Goal: Book appointment/travel/reservation

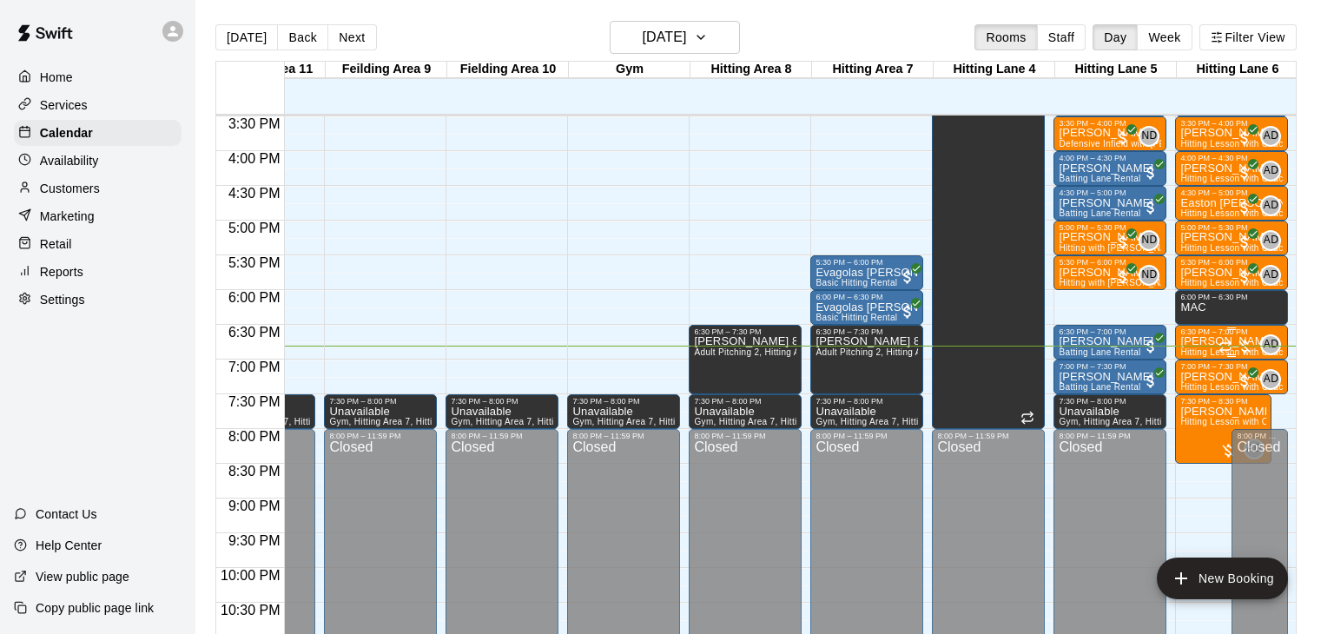
click at [1201, 347] on span "Hitting Lesson with Coach [PERSON_NAME]" at bounding box center [1274, 352] width 186 height 10
click at [1198, 417] on button "edit" at bounding box center [1197, 405] width 35 height 34
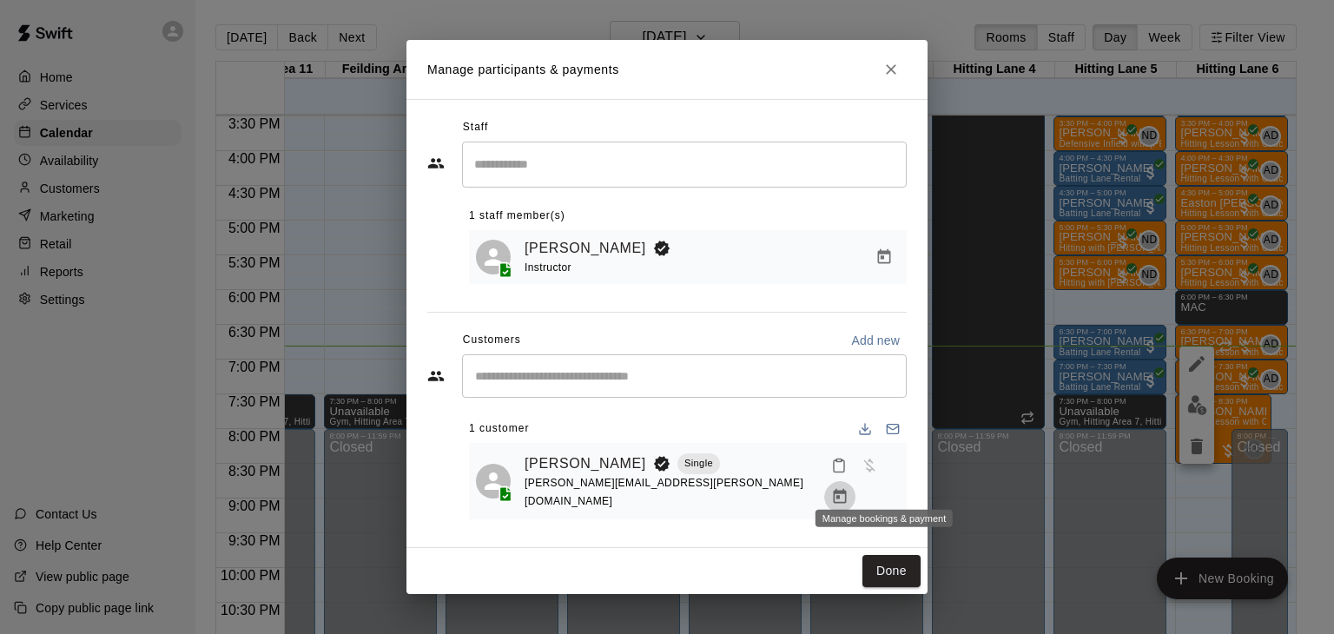
click at [847, 489] on icon "Manage bookings & payment" at bounding box center [840, 496] width 13 height 15
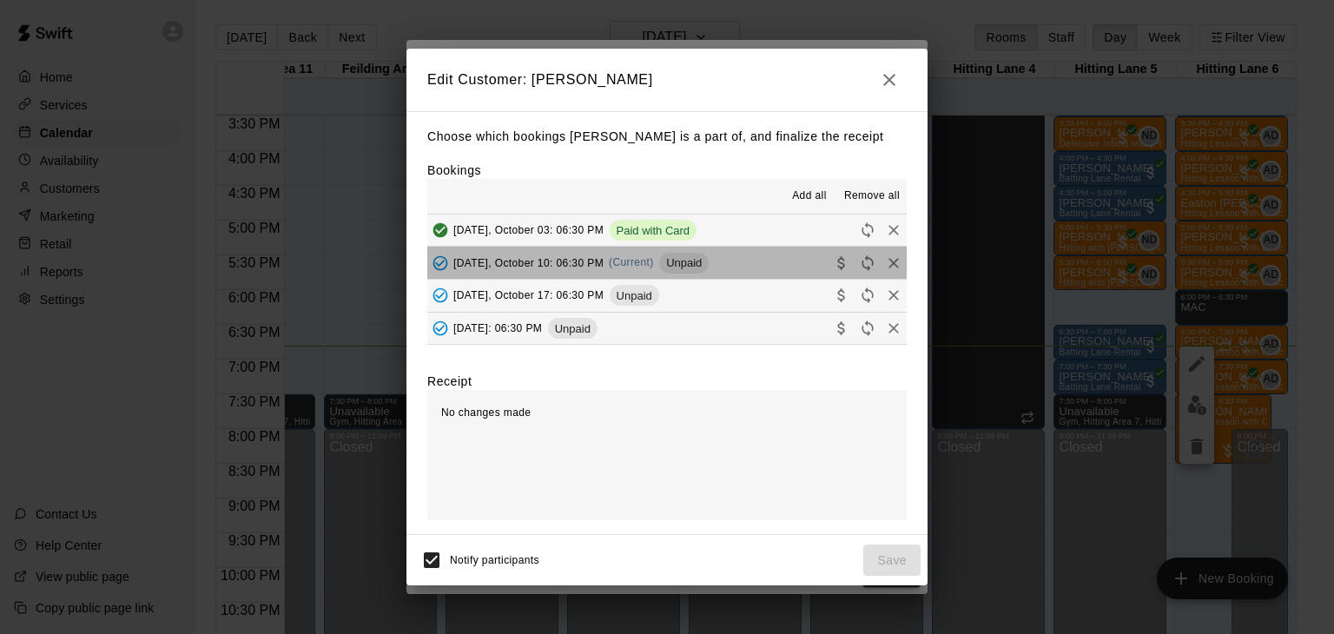
click at [523, 268] on span "[DATE], October 10: 06:30 PM" at bounding box center [528, 262] width 150 height 12
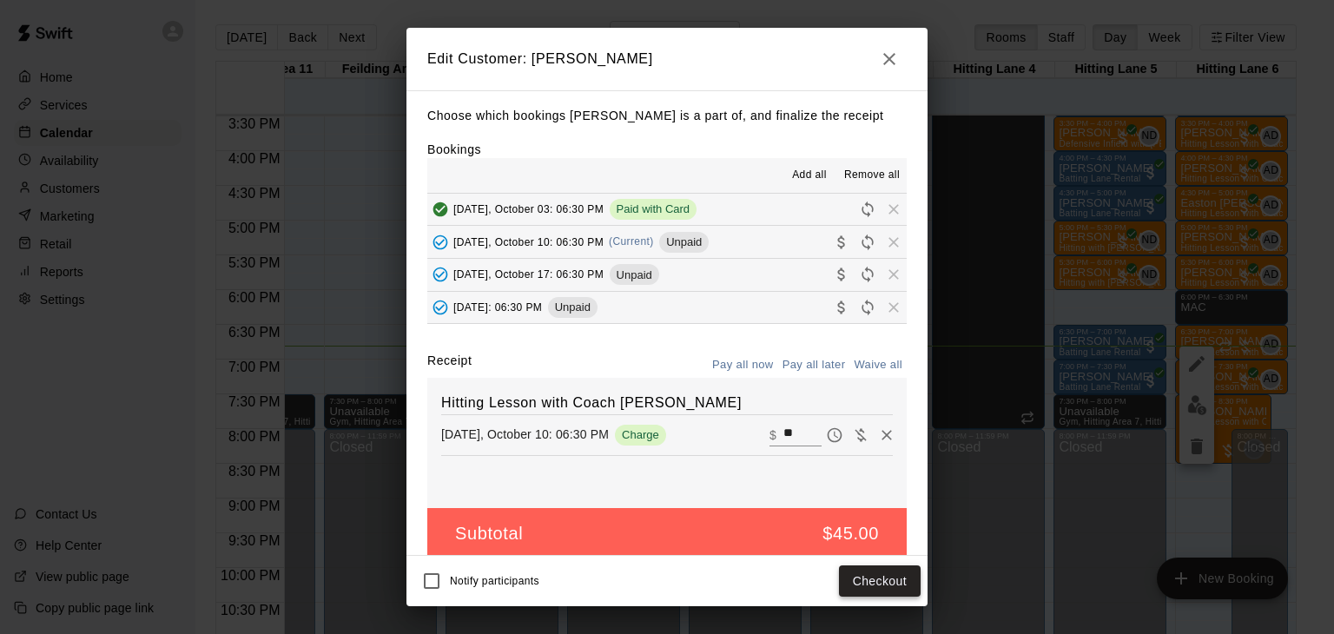
click at [866, 568] on button "Checkout" at bounding box center [880, 582] width 82 height 32
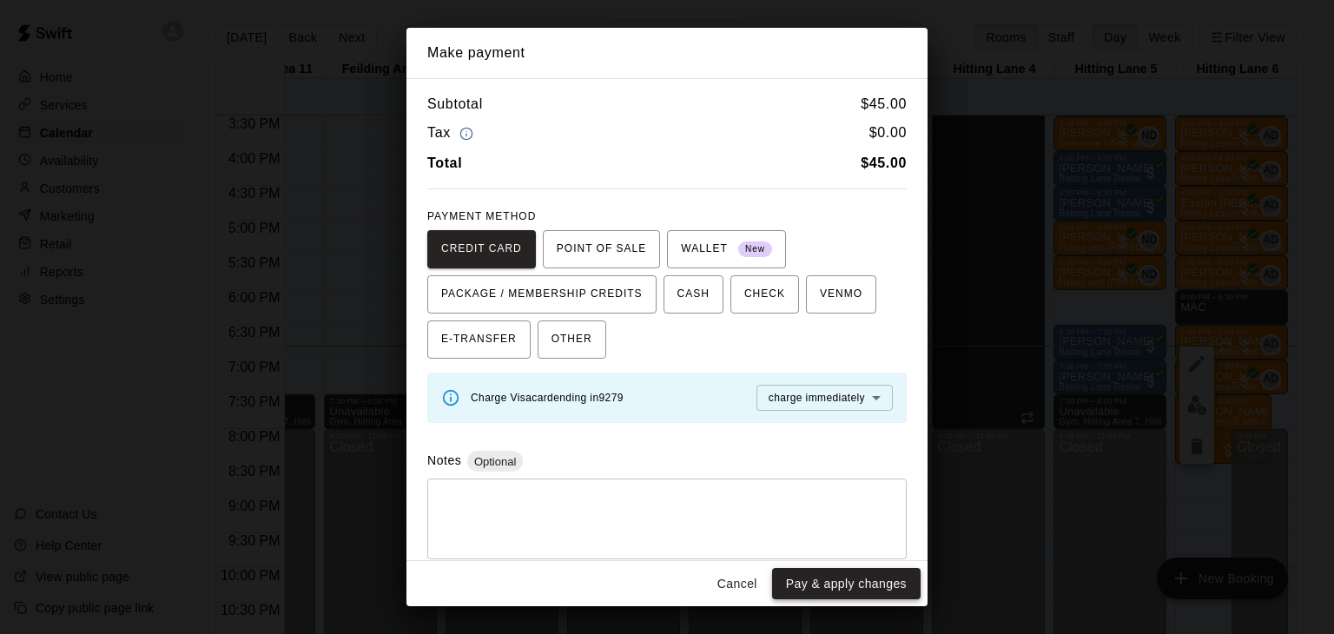
click at [873, 591] on button "Pay & apply changes" at bounding box center [846, 584] width 149 height 32
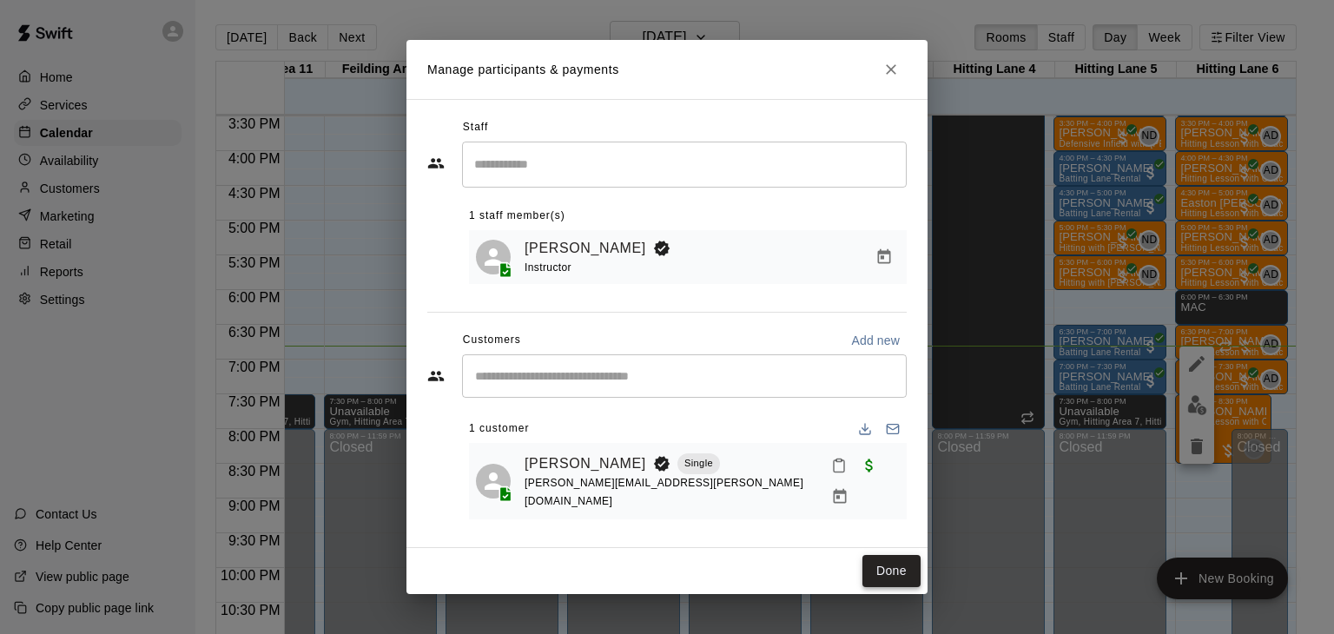
click at [901, 561] on button "Done" at bounding box center [892, 571] width 58 height 32
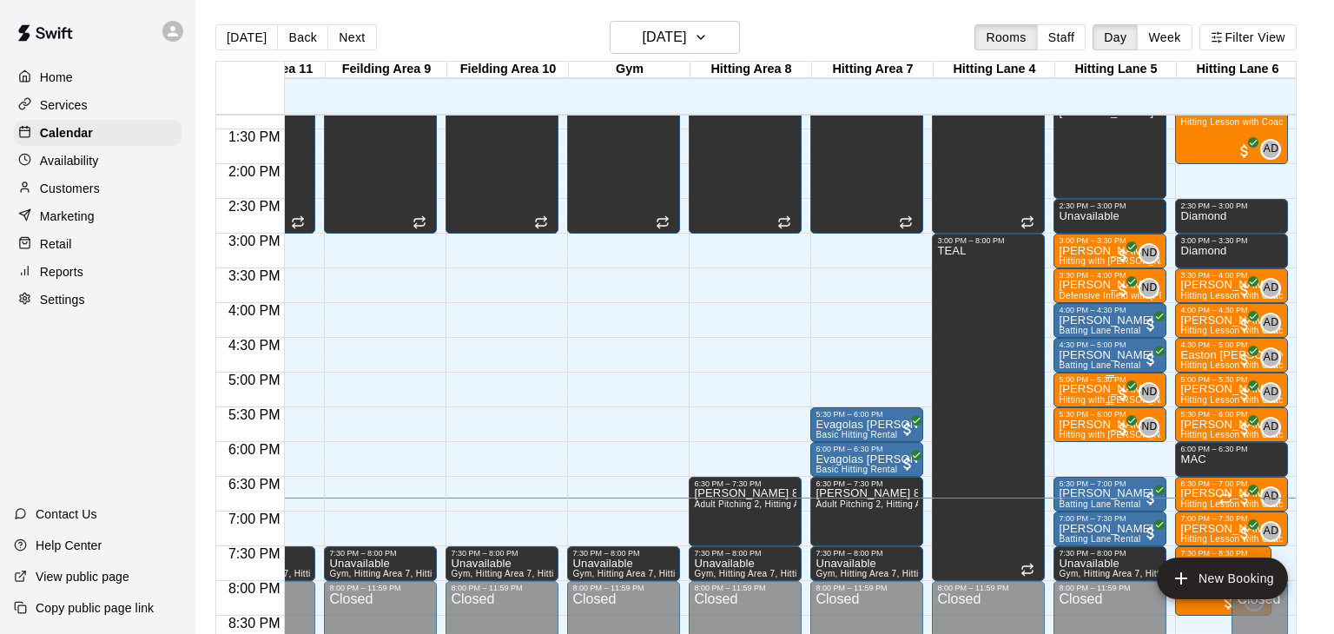
scroll to position [945, 447]
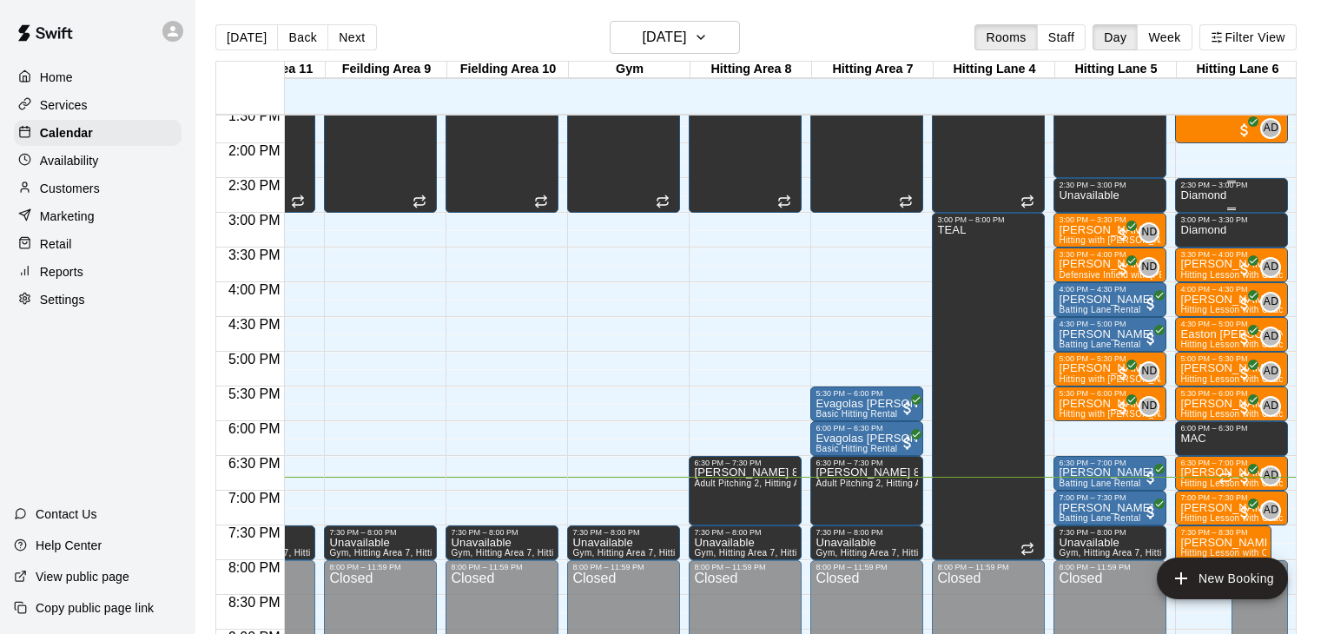
click at [1201, 201] on div "Diamond" at bounding box center [1204, 506] width 46 height 634
click at [1193, 250] on icon "delete" at bounding box center [1197, 248] width 12 height 16
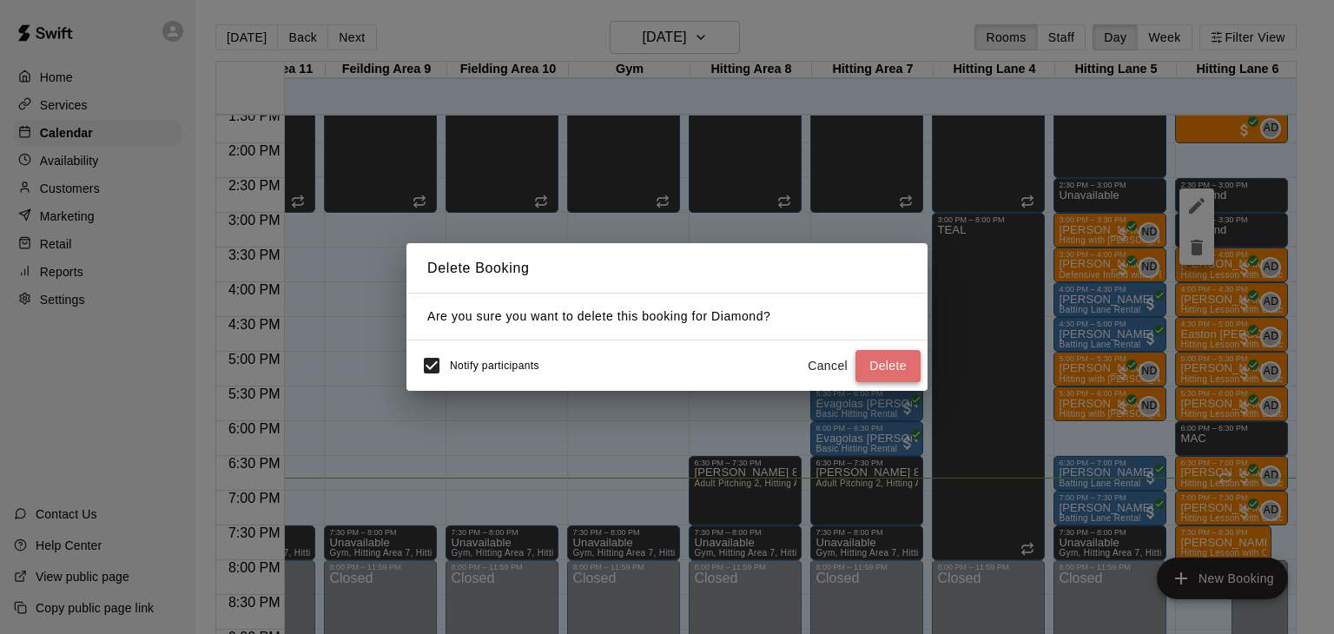
click at [897, 364] on button "Delete" at bounding box center [888, 366] width 65 height 32
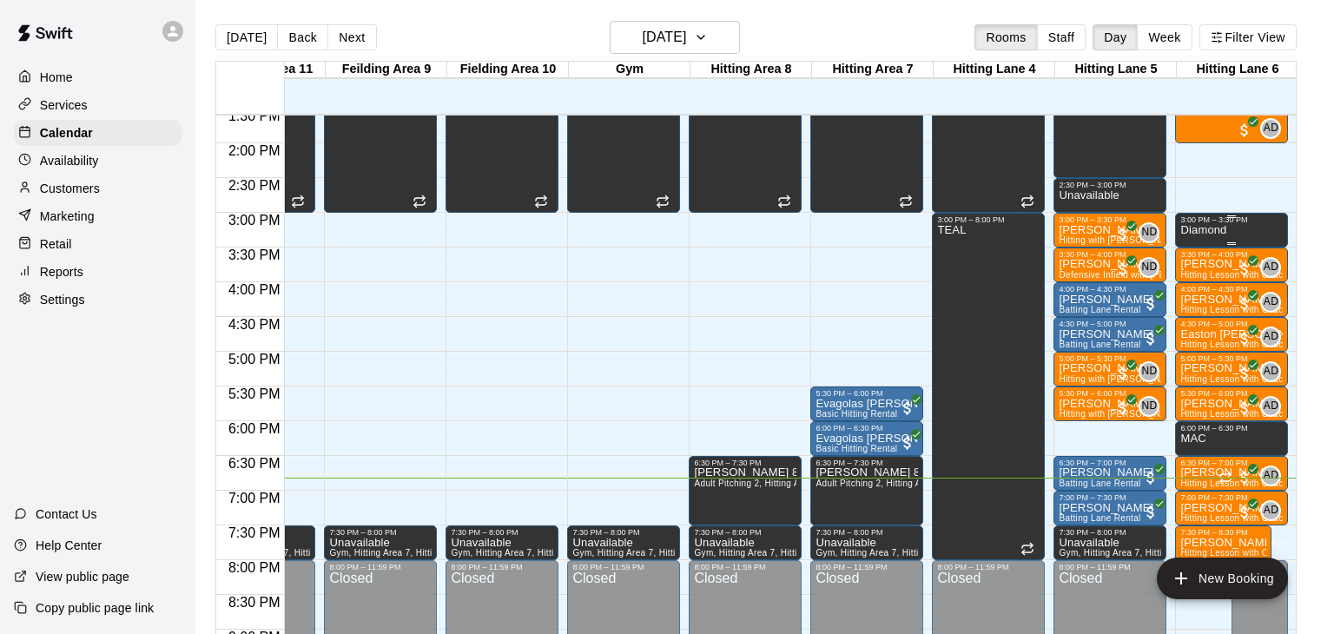
click at [1198, 230] on p "Diamond" at bounding box center [1204, 230] width 46 height 0
click at [1198, 288] on icon "delete" at bounding box center [1197, 289] width 12 height 16
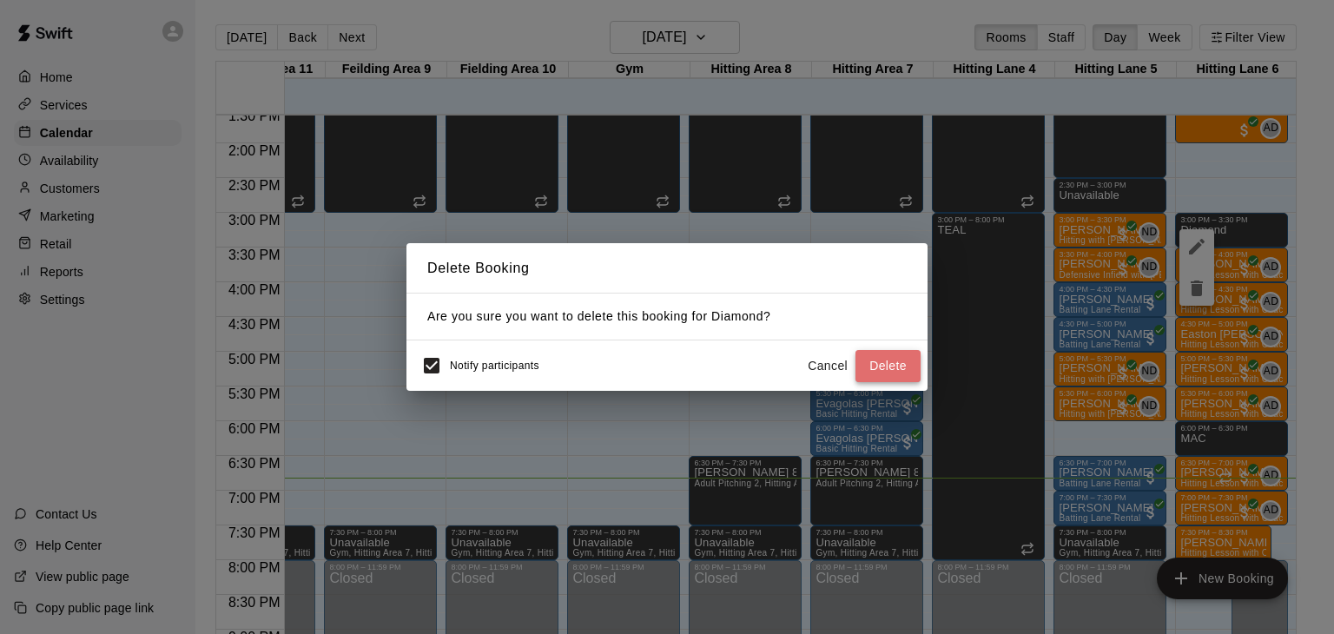
click at [897, 368] on button "Delete" at bounding box center [888, 366] width 65 height 32
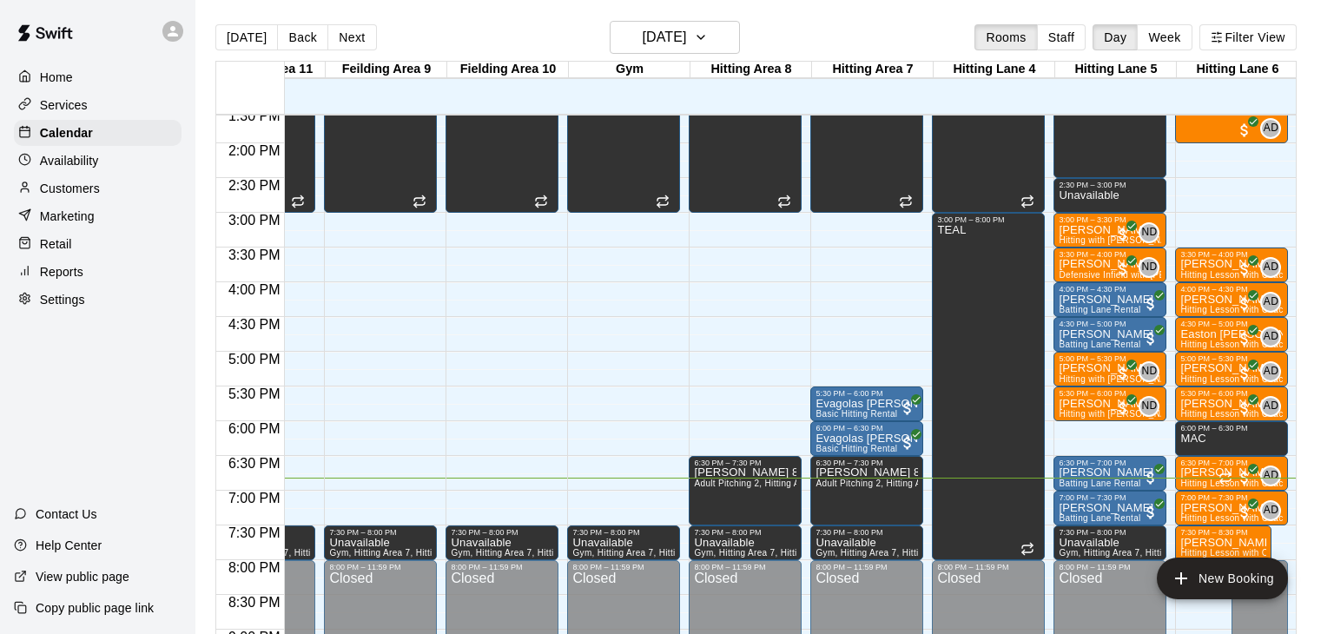
drag, startPoint x: 1219, startPoint y: 179, endPoint x: 1225, endPoint y: 228, distance: 49.9
click at [1225, 228] on div "12:00 AM – 12:00 PM Closed 12:00 PM – 1:00 PM [PERSON_NAME] Hitting Lesson with…" at bounding box center [1231, 4] width 113 height 1668
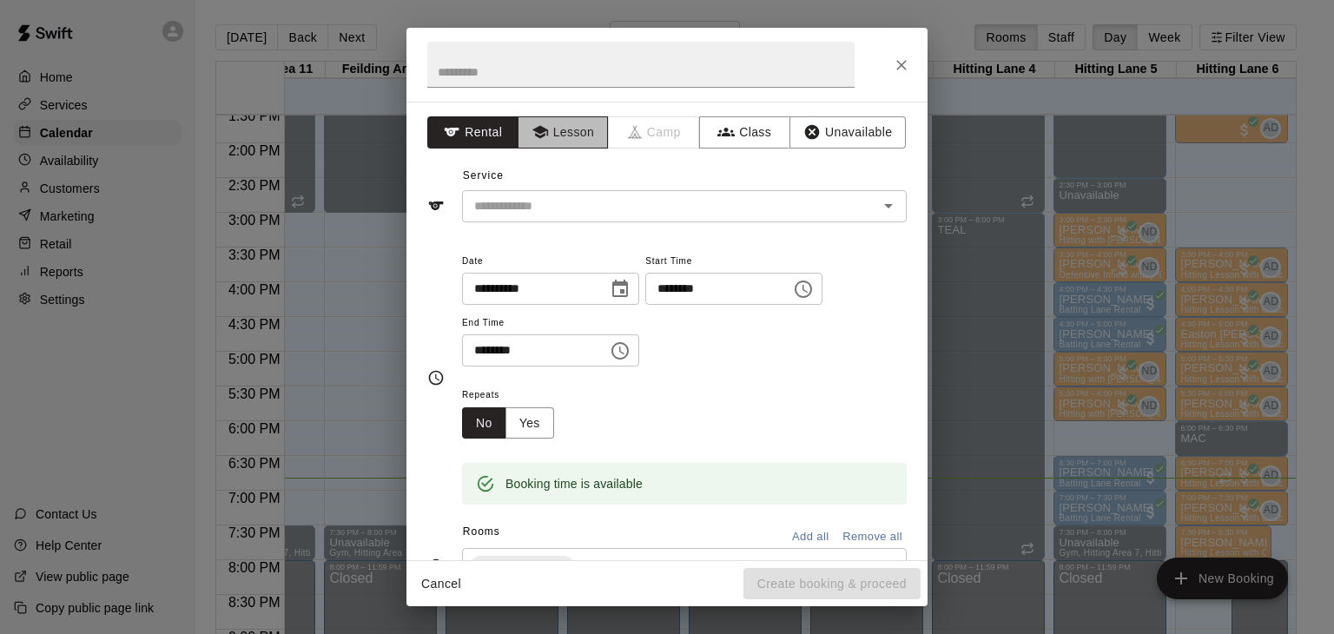
click at [544, 132] on icon "button" at bounding box center [540, 131] width 17 height 17
click at [573, 212] on input "text" at bounding box center [658, 206] width 383 height 22
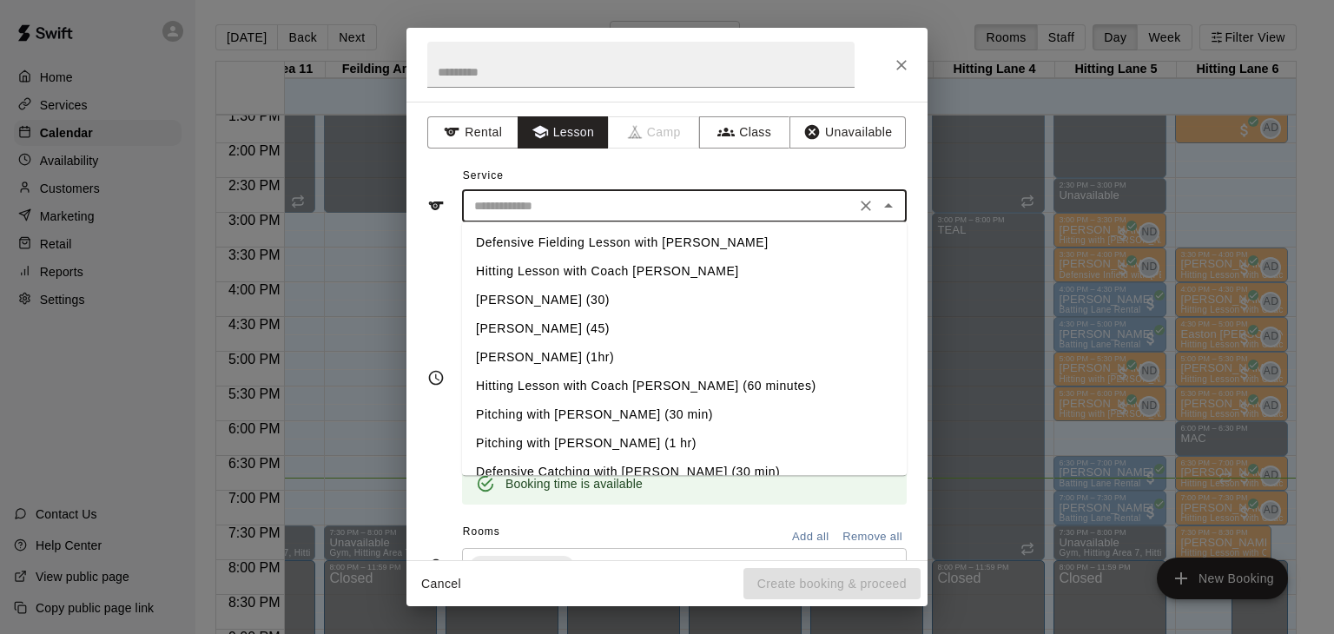
click at [671, 390] on li "Hitting Lesson with Coach [PERSON_NAME] (60 minutes)" at bounding box center [684, 386] width 445 height 29
type input "**********"
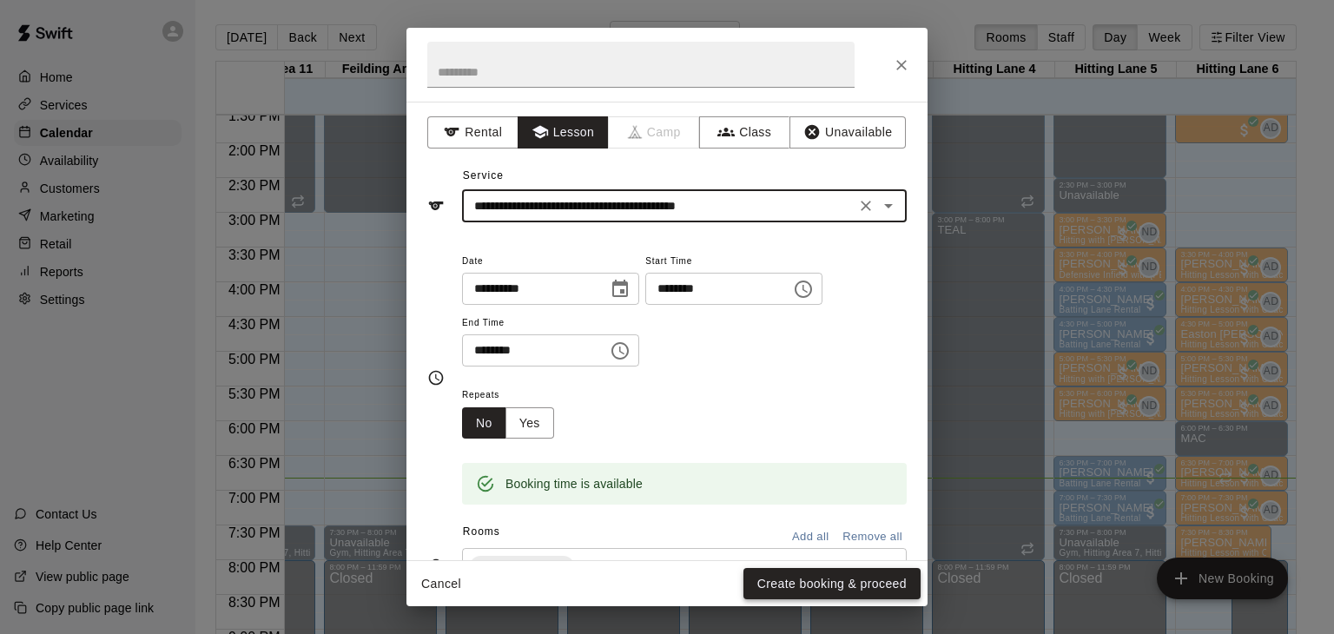
click at [807, 578] on button "Create booking & proceed" at bounding box center [832, 584] width 177 height 32
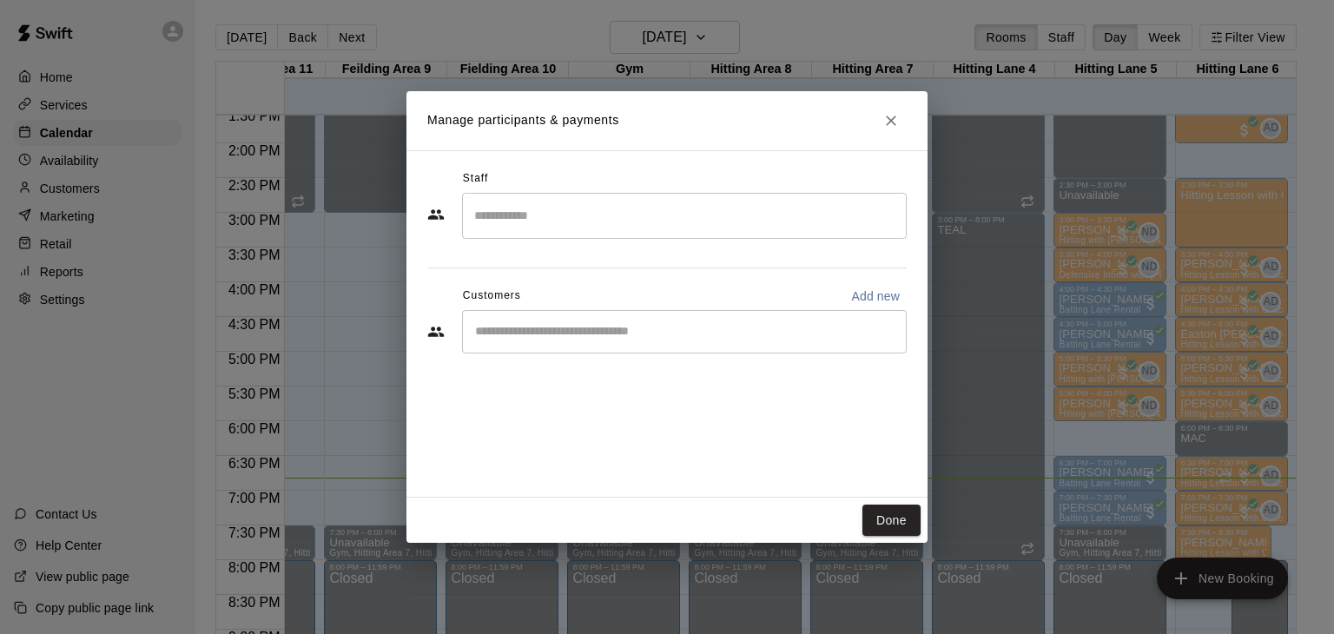
click at [508, 202] on input "Search staff" at bounding box center [684, 216] width 429 height 30
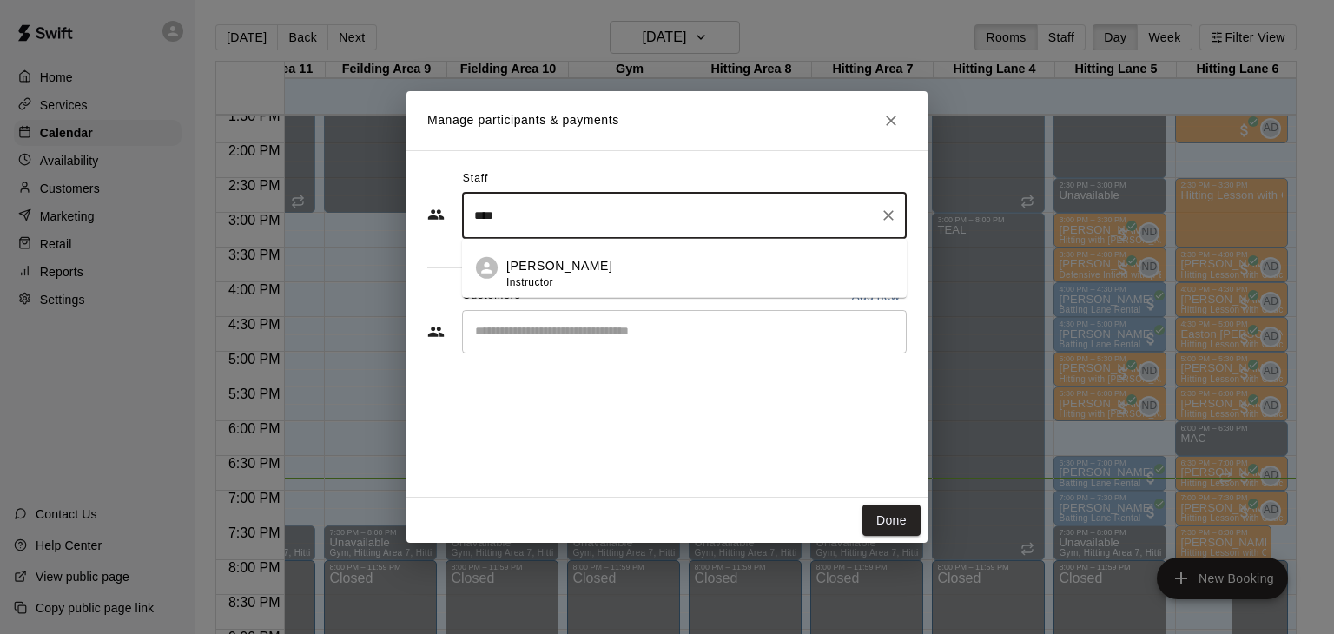
click at [592, 257] on p "[PERSON_NAME]" at bounding box center [559, 266] width 106 height 18
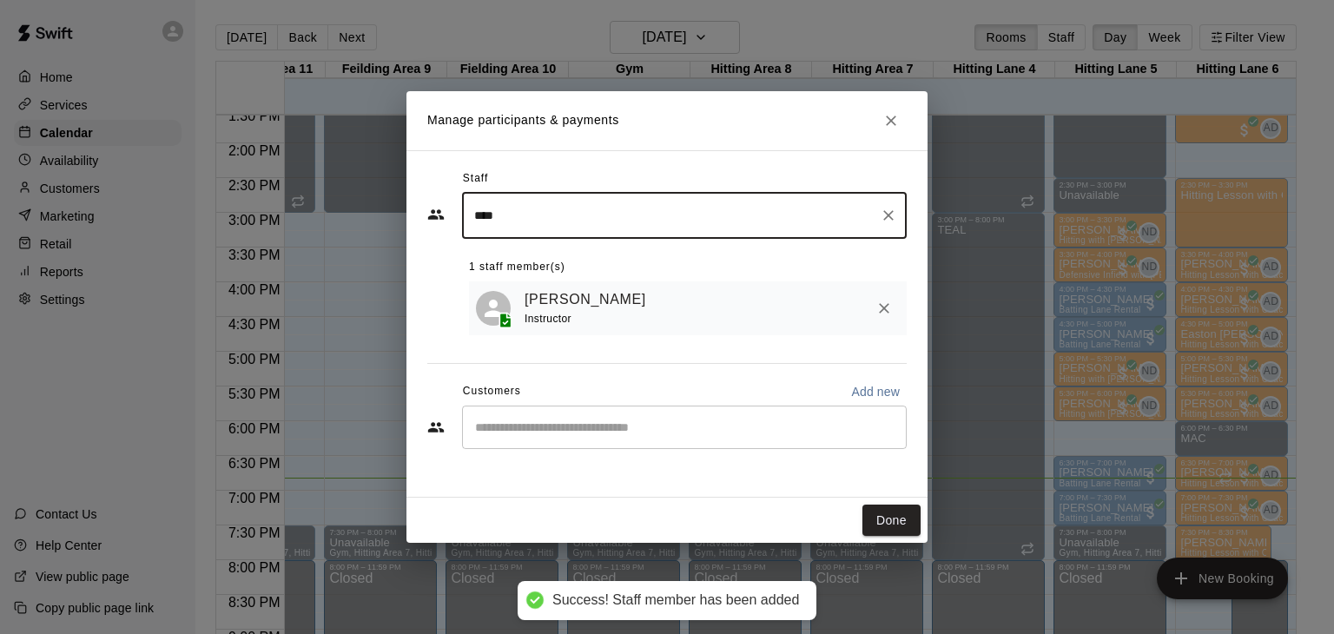
type input "****"
click at [572, 433] on input "Start typing to search customers..." at bounding box center [684, 427] width 429 height 17
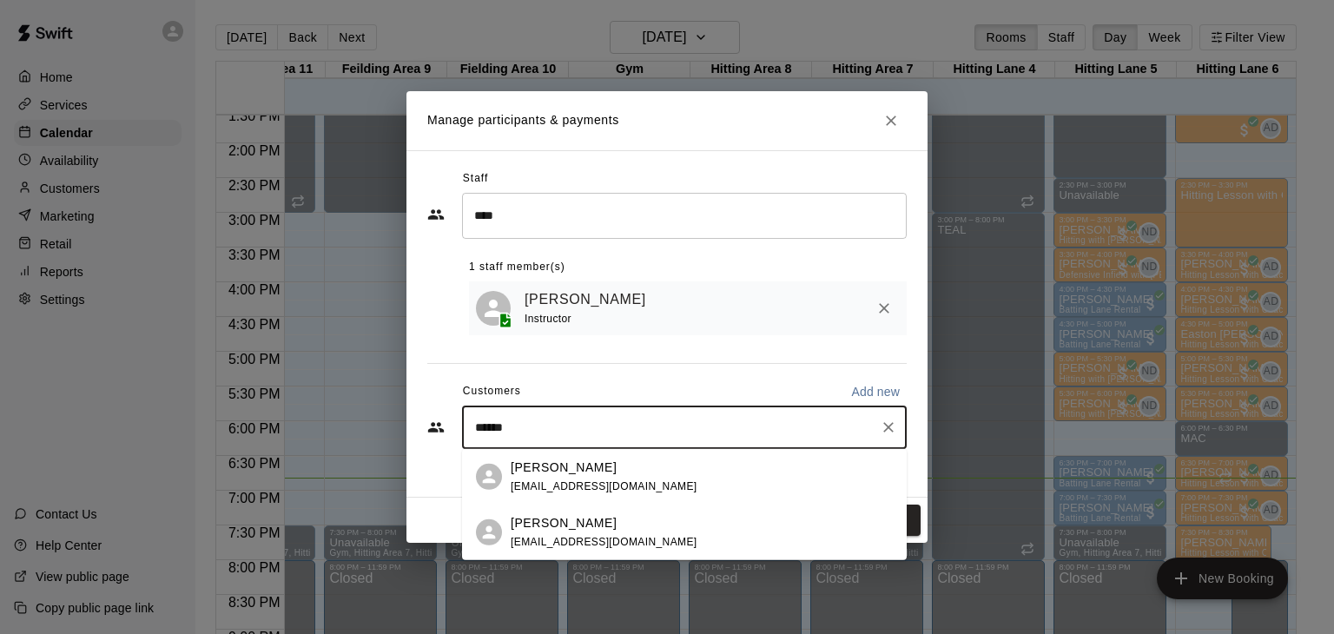
type input "*******"
click at [547, 478] on div "[PERSON_NAME] [EMAIL_ADDRESS][DOMAIN_NAME]" at bounding box center [604, 476] width 187 height 37
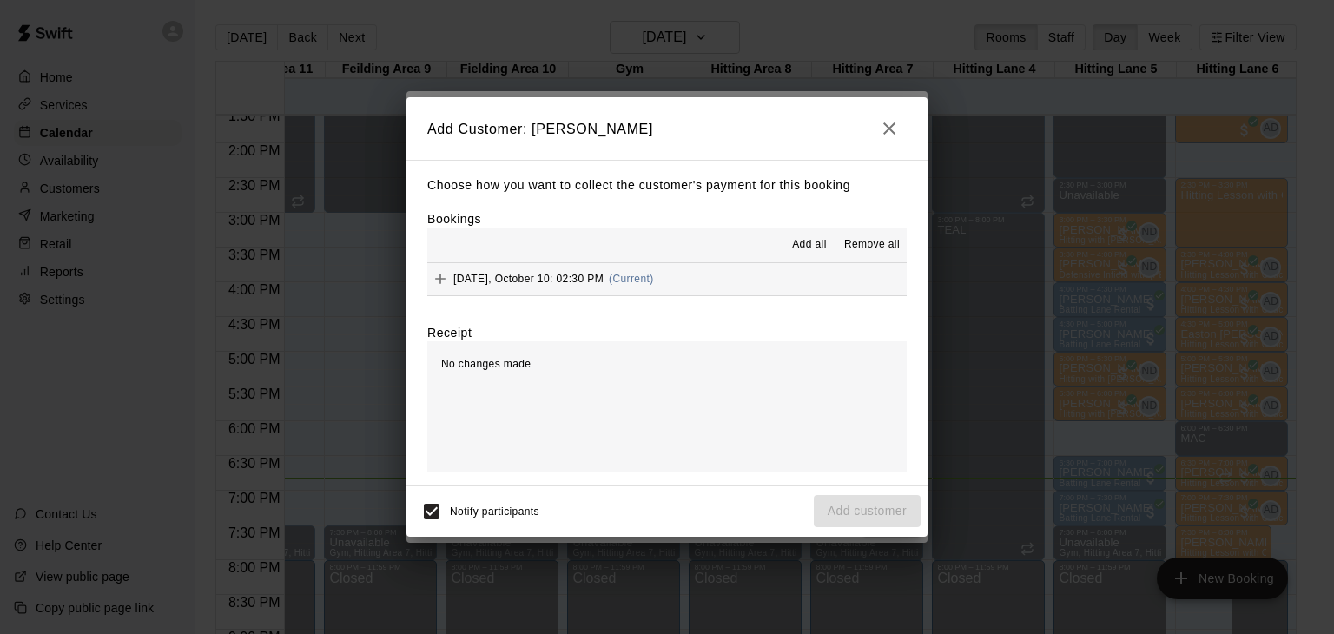
click at [805, 249] on span "Add all" at bounding box center [809, 244] width 35 height 17
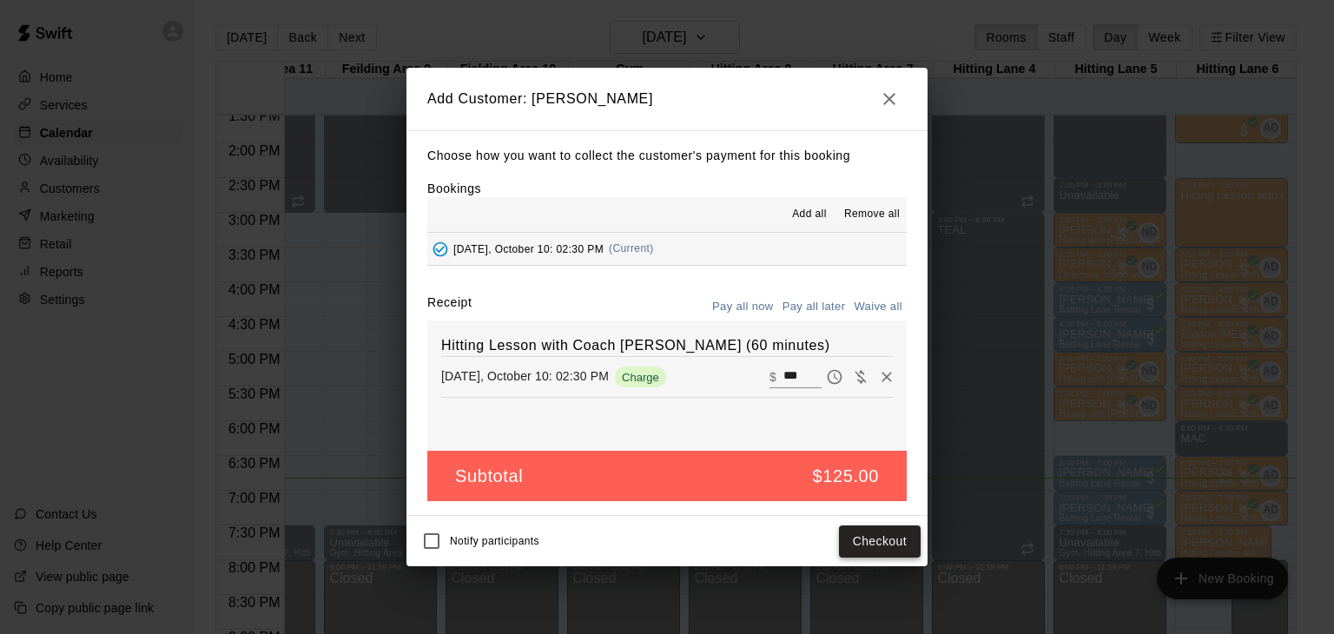
click at [876, 540] on button "Checkout" at bounding box center [880, 542] width 82 height 32
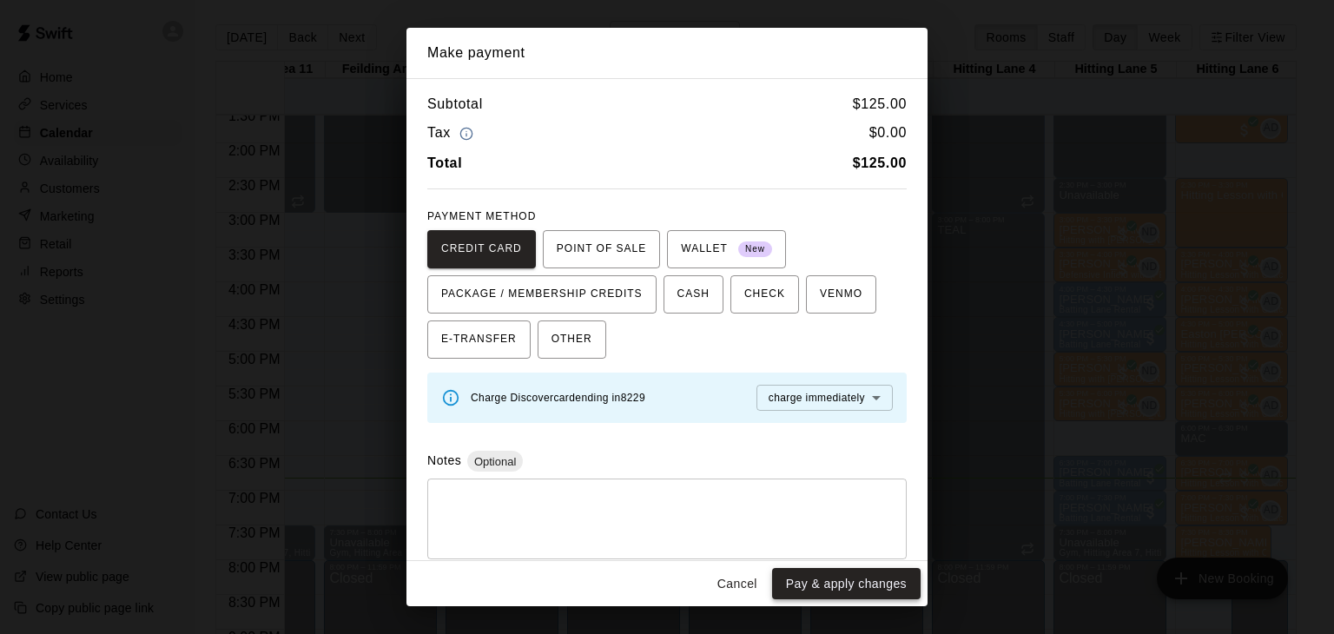
click at [834, 586] on button "Pay & apply changes" at bounding box center [846, 584] width 149 height 32
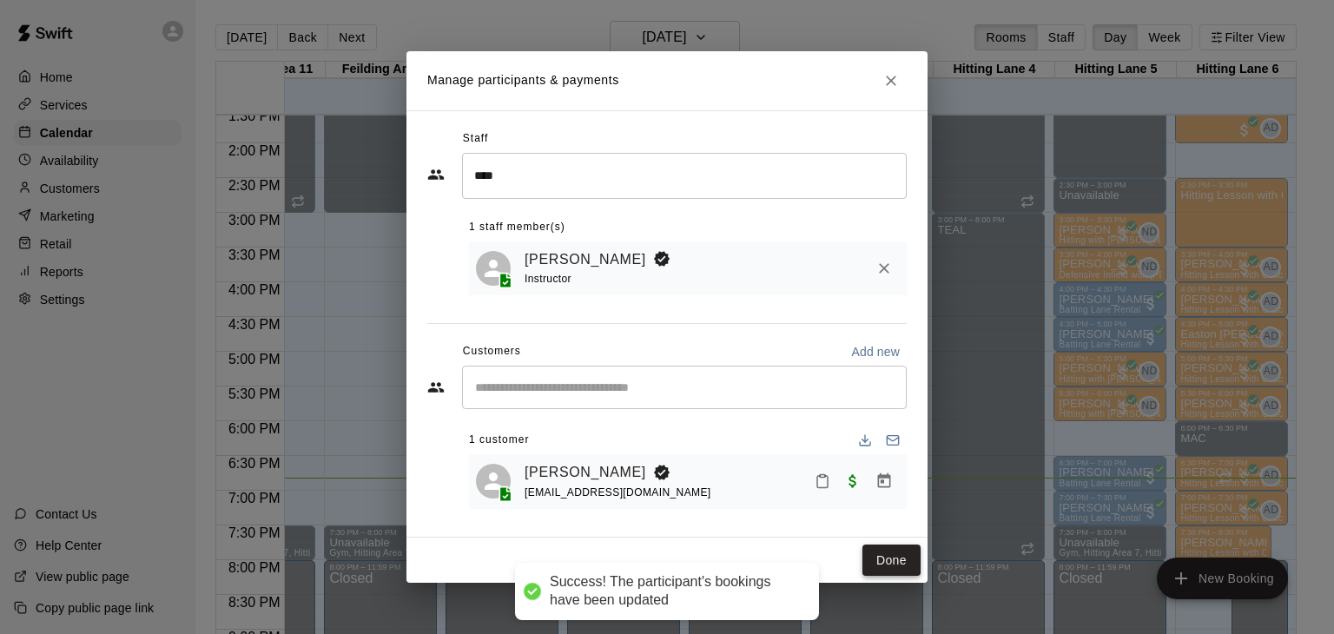
click at [899, 563] on button "Done" at bounding box center [892, 561] width 58 height 32
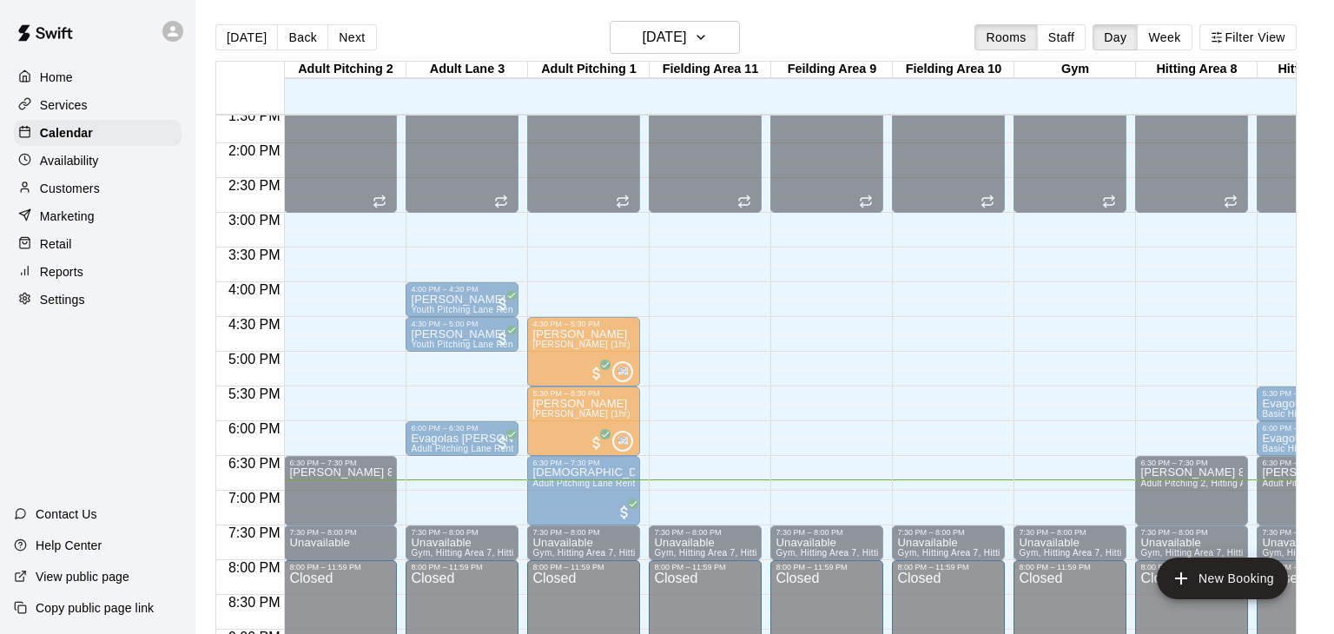
scroll to position [0, 1]
